Goal: Information Seeking & Learning: Check status

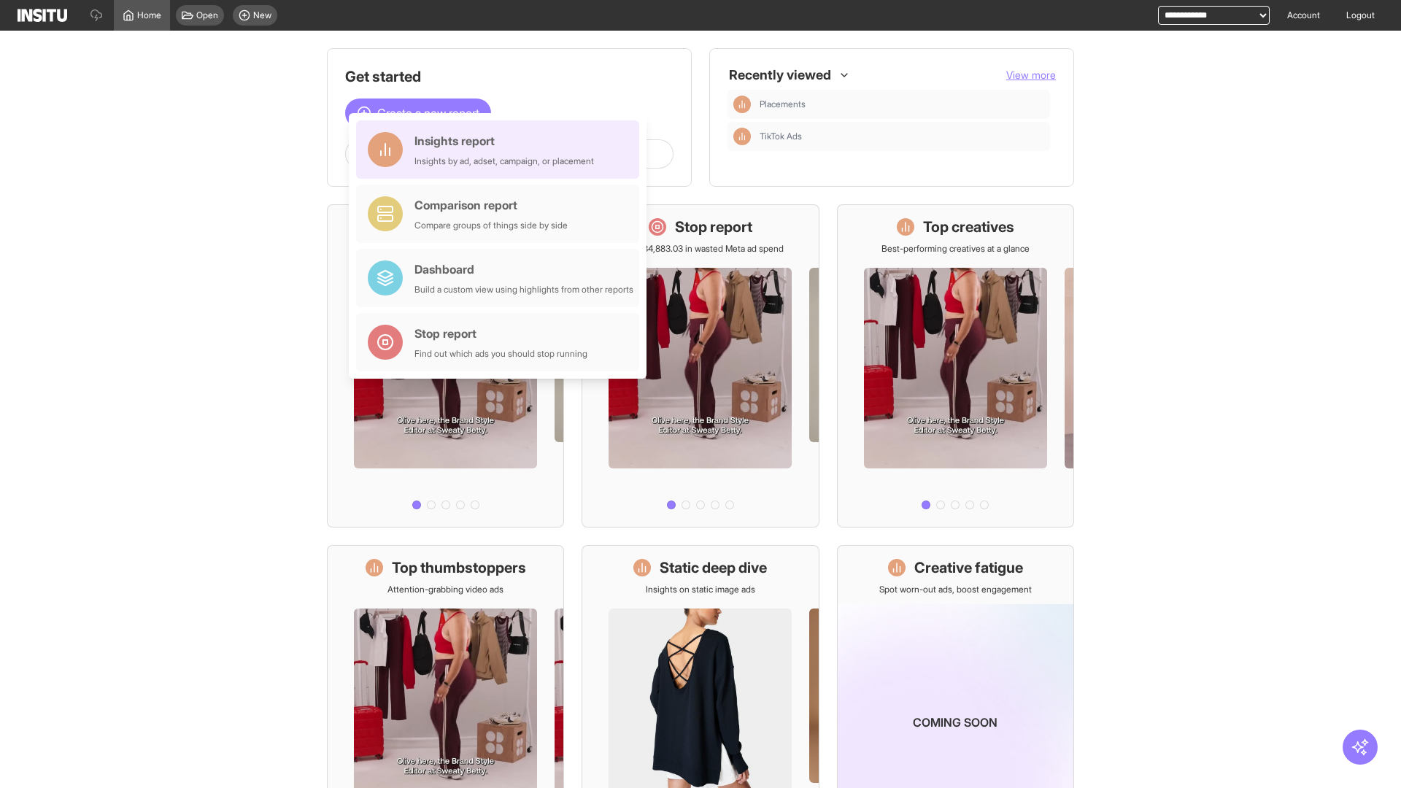
click at [501, 150] on div "Insights report Insights by ad, adset, campaign, or placement" at bounding box center [505, 149] width 180 height 35
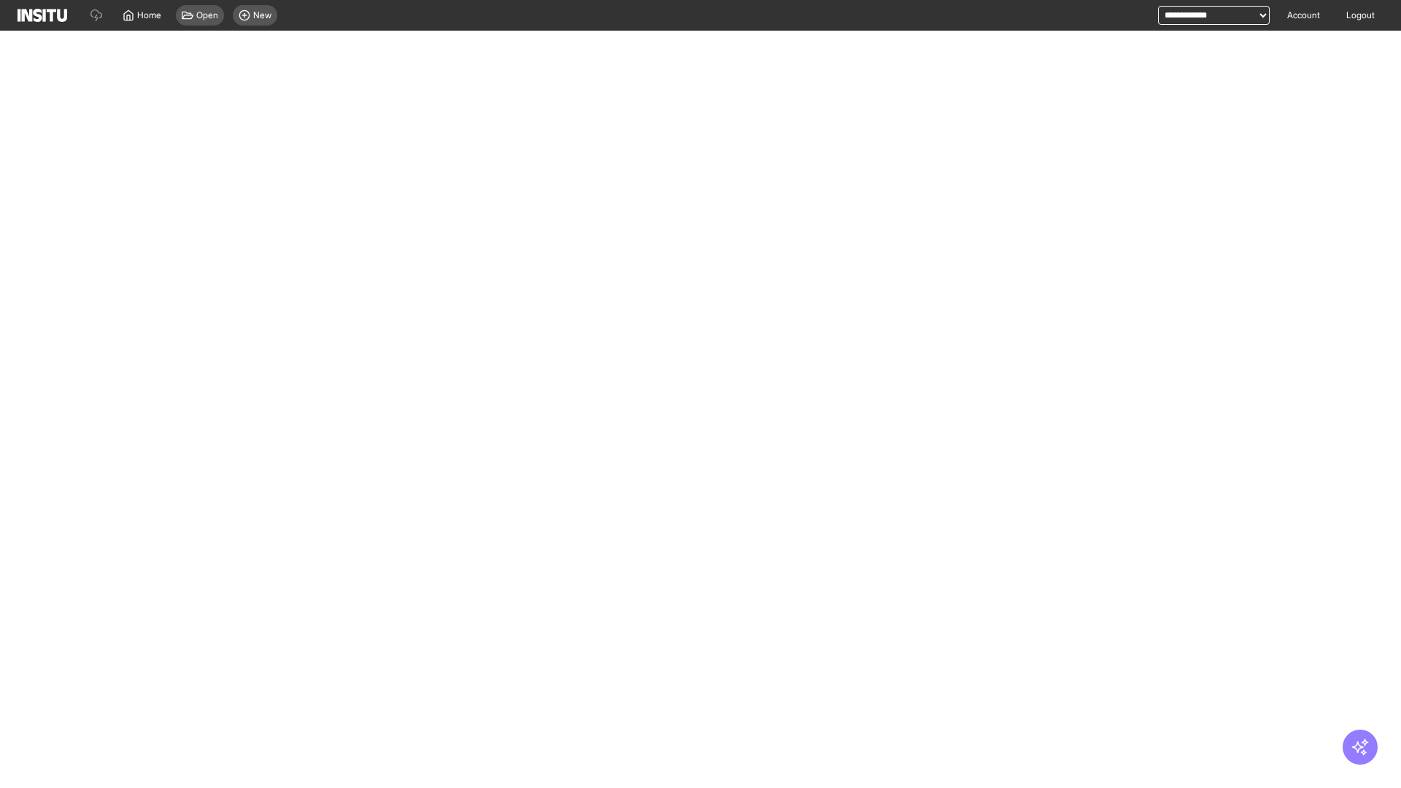
select select "**"
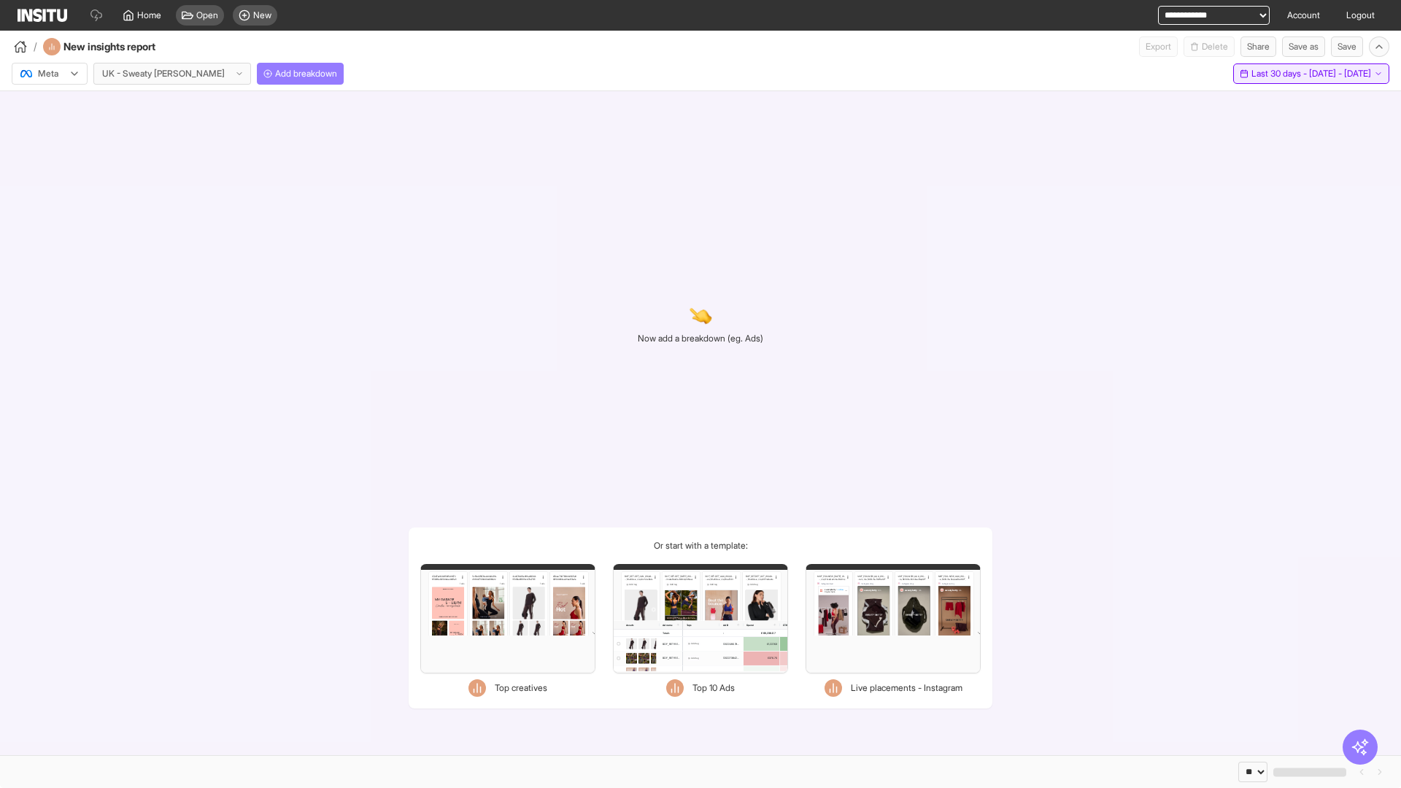
click at [1278, 74] on span "Last 30 days - [DATE] - [DATE]" at bounding box center [1312, 74] width 120 height 12
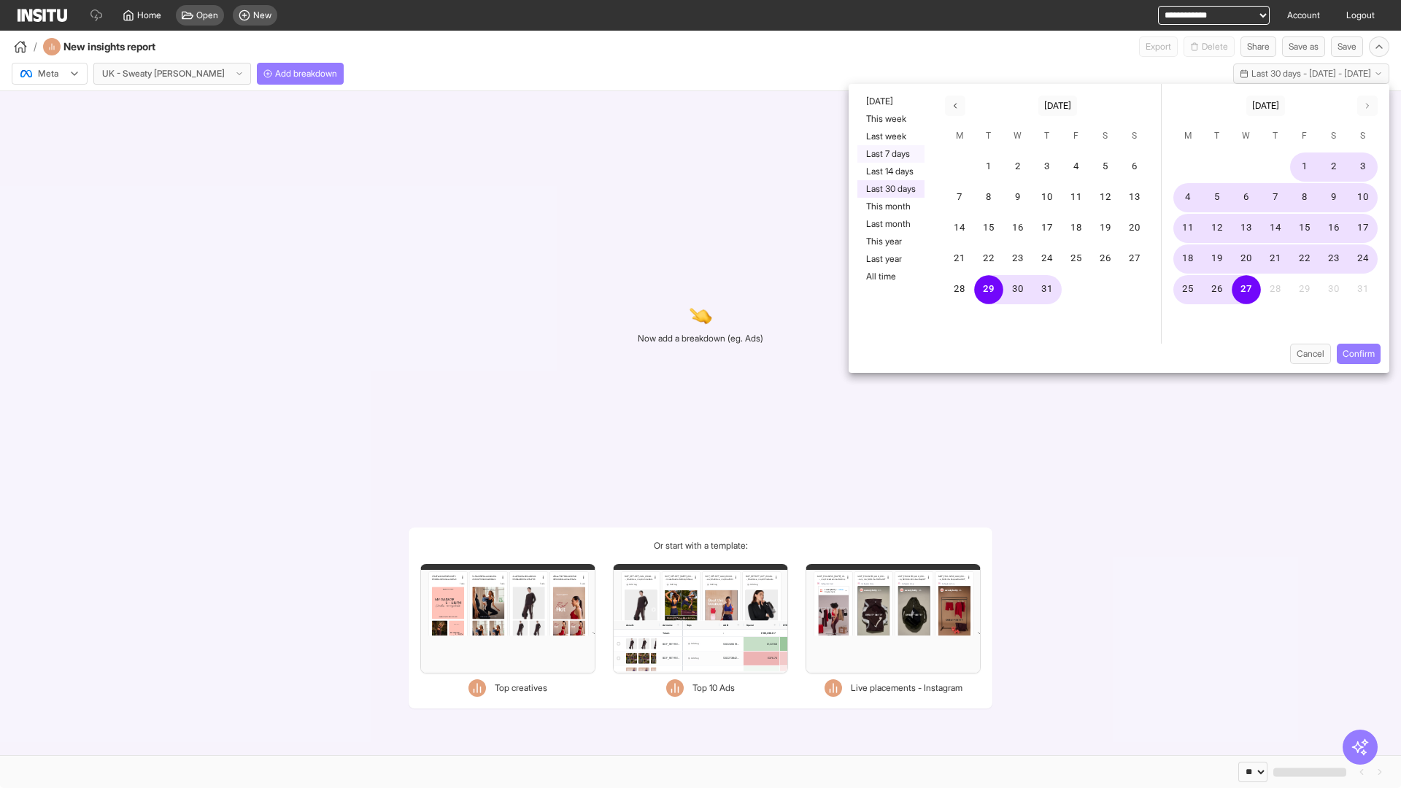
click at [890, 154] on button "Last 7 days" at bounding box center [891, 154] width 67 height 18
